Goal: Find specific page/section: Find specific page/section

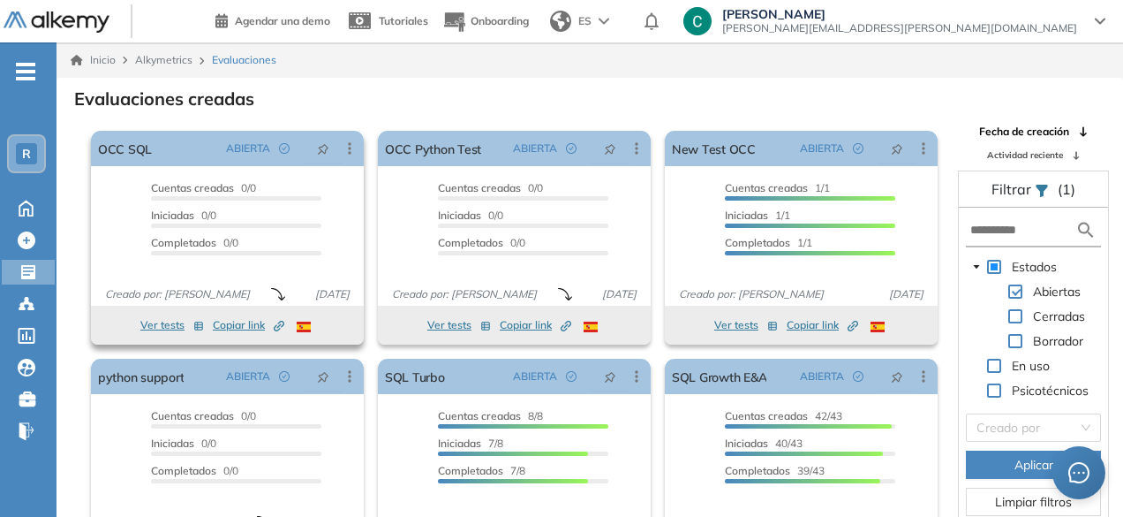
click at [249, 328] on span "Copiar link Created by potrace 1.16, written by [PERSON_NAME] [DATE]-[DATE]" at bounding box center [249, 325] width 72 height 16
click at [501, 327] on span "Copiar link Created by potrace 1.16, written by [PERSON_NAME] [DATE]-[DATE]" at bounding box center [536, 325] width 72 height 16
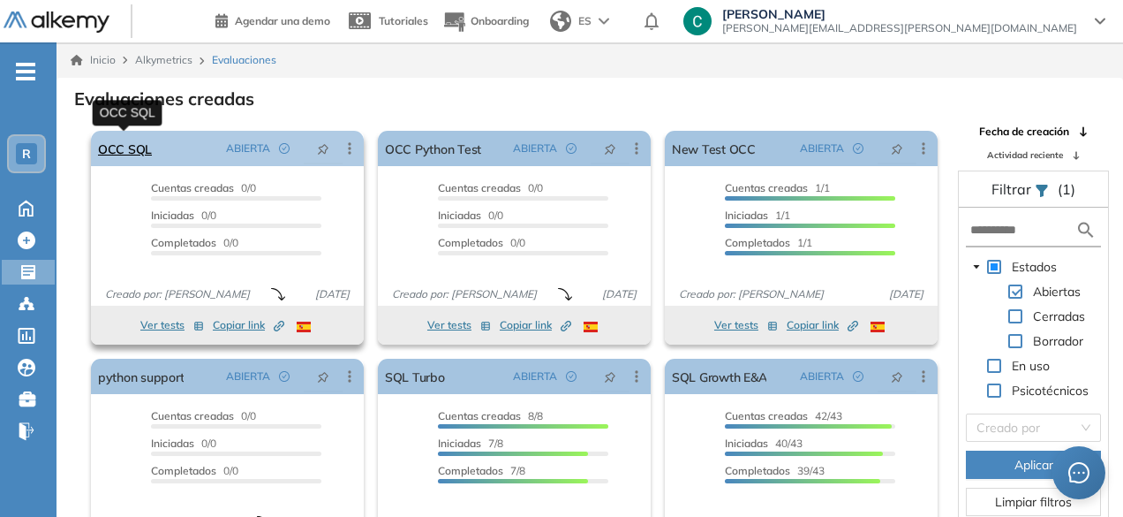
click at [133, 142] on link "OCC SQL" at bounding box center [125, 148] width 54 height 35
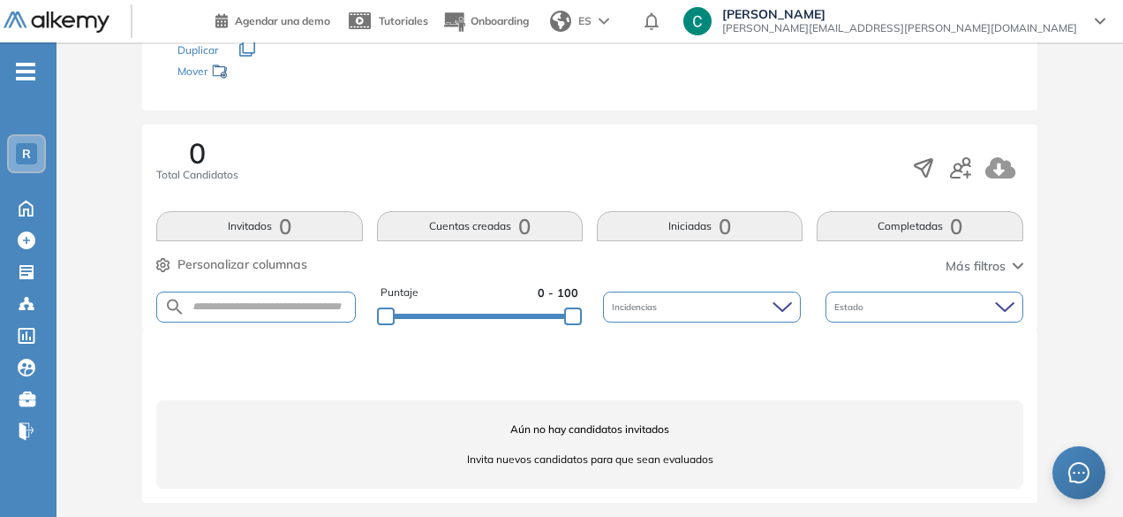
scroll to position [215, 0]
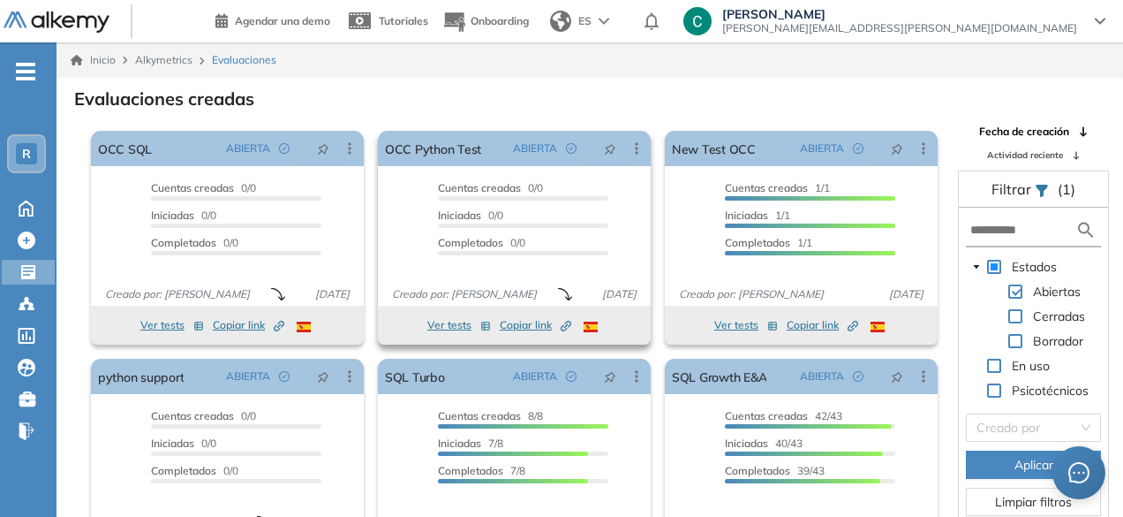
click at [525, 328] on span "Copiar link Created by potrace 1.16, written by [PERSON_NAME] [DATE]-[DATE]" at bounding box center [536, 325] width 72 height 16
click at [258, 327] on span "Copiar link Created by potrace 1.16, written by [PERSON_NAME] [DATE]-[DATE]" at bounding box center [249, 325] width 72 height 16
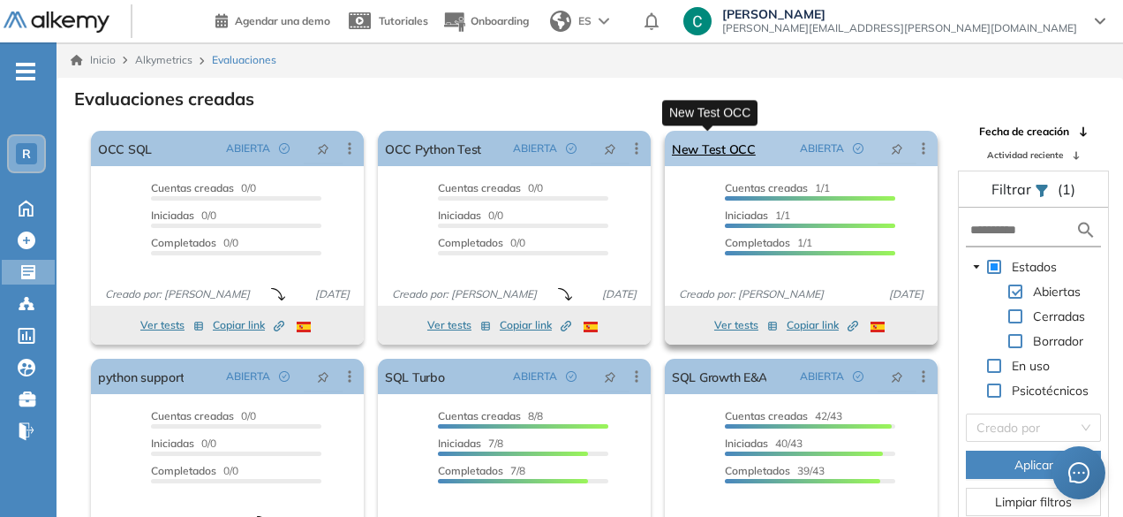
click at [708, 156] on link "New Test OCC" at bounding box center [714, 148] width 84 height 35
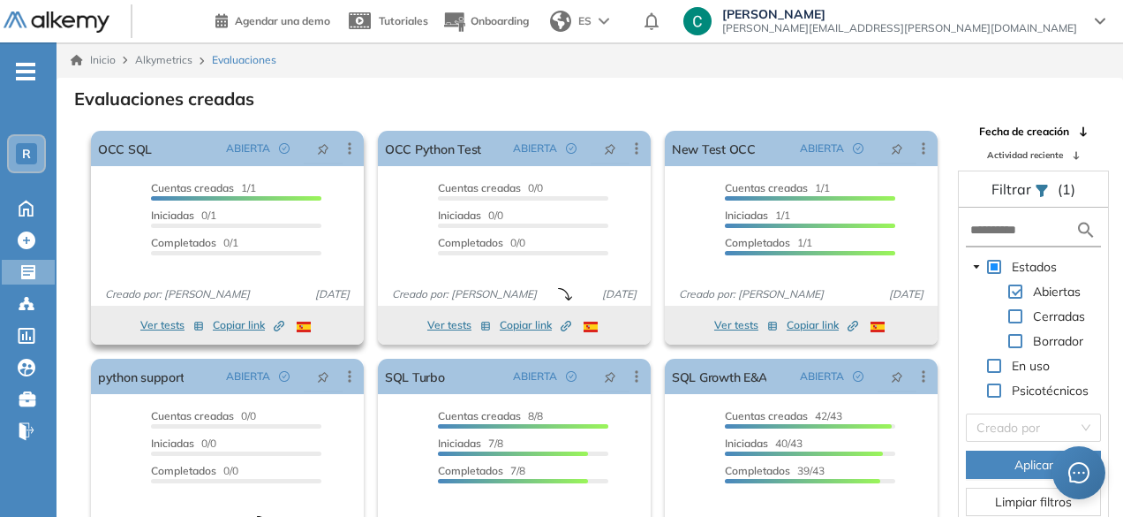
click at [194, 288] on span "Creado por: [PERSON_NAME]" at bounding box center [177, 294] width 159 height 16
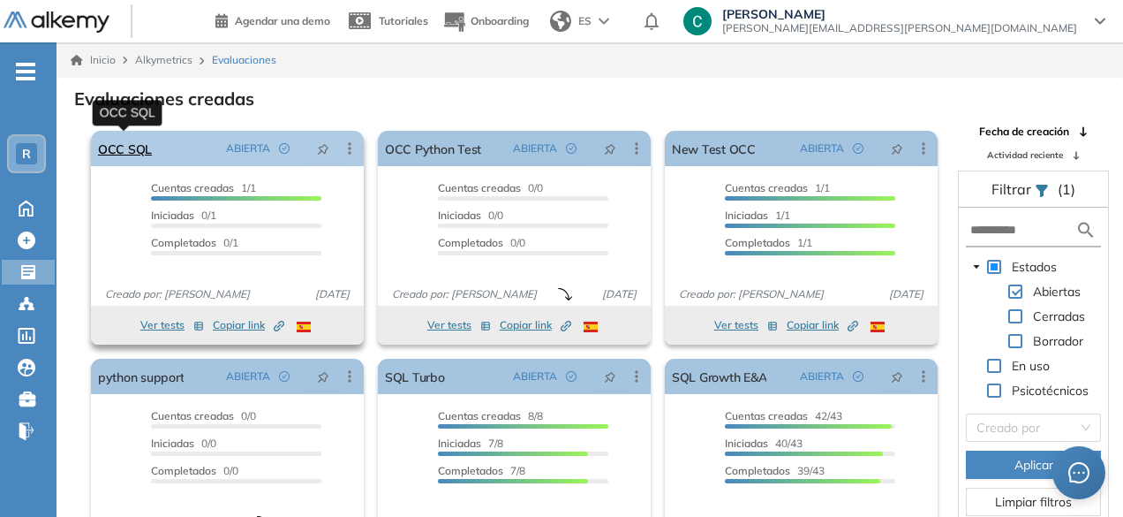
click at [143, 140] on link "OCC SQL" at bounding box center [125, 148] width 54 height 35
